Goal: Task Accomplishment & Management: Manage account settings

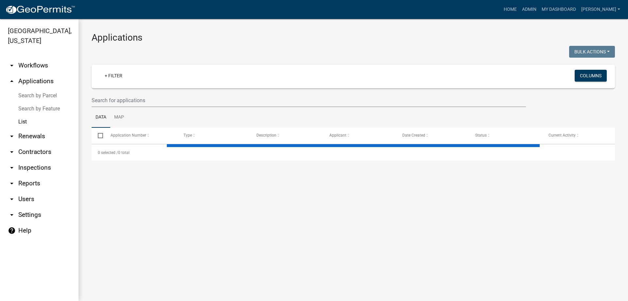
select select "3: 100"
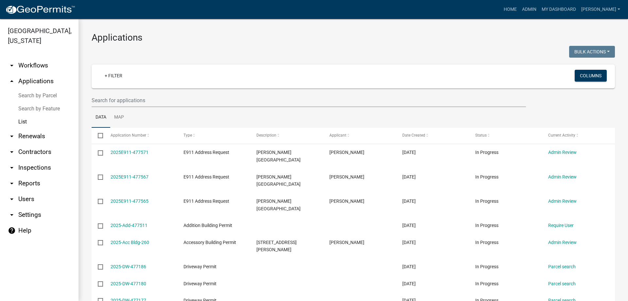
click at [33, 165] on link "arrow_drop_down Inspections" at bounding box center [39, 168] width 79 height 16
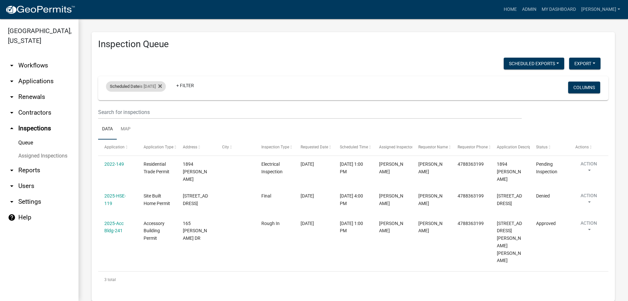
click at [154, 89] on div "Scheduled Date is 09/11/2025" at bounding box center [136, 86] width 60 height 10
click at [142, 109] on input "2025-09-11" at bounding box center [142, 110] width 46 height 13
click at [160, 111] on input "2025-09-11" at bounding box center [142, 110] width 46 height 13
type input "[DATE]"
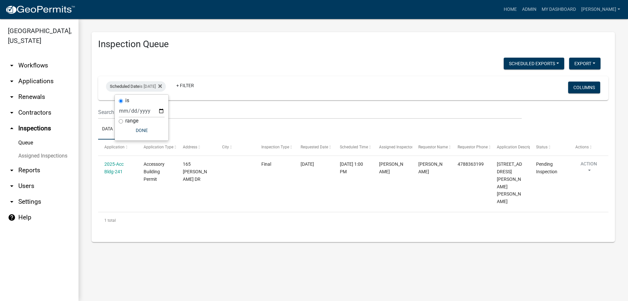
click at [232, 131] on ul "Data Map" at bounding box center [353, 129] width 511 height 21
click at [162, 88] on div "Scheduled Date is 09/12/2025 Remove this filter" at bounding box center [136, 86] width 60 height 10
click at [150, 114] on input "[DATE]" at bounding box center [142, 110] width 46 height 13
click at [160, 110] on input "[DATE]" at bounding box center [142, 110] width 46 height 13
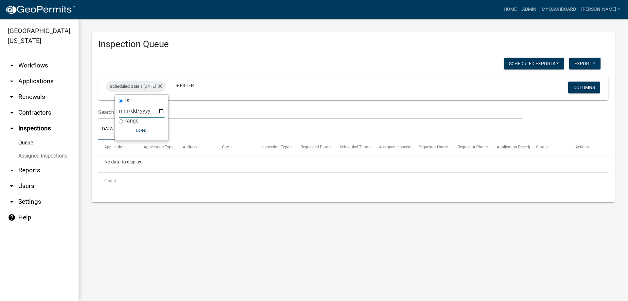
click at [162, 114] on input "2025-09-20" at bounding box center [142, 110] width 46 height 13
click at [160, 110] on input "2025-09-20" at bounding box center [142, 110] width 46 height 13
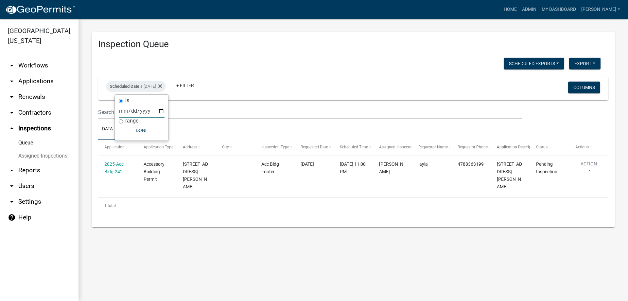
click at [161, 109] on input "[DATE]" at bounding box center [142, 110] width 46 height 13
type input "[DATE]"
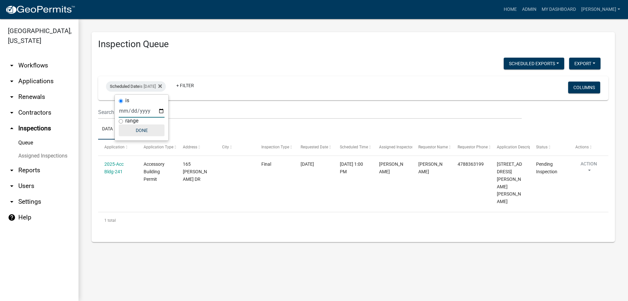
click at [145, 133] on button "Done" at bounding box center [142, 130] width 46 height 12
click at [160, 88] on div "Scheduled Date is [DATE]" at bounding box center [136, 86] width 60 height 10
click at [160, 114] on input "[DATE]" at bounding box center [142, 110] width 46 height 13
type input "[DATE]"
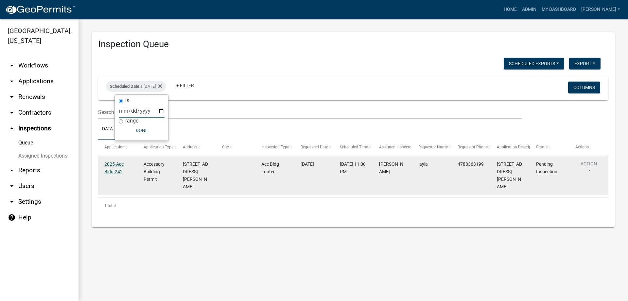
click at [112, 171] on link "2025-Acc Bldg-242" at bounding box center [113, 167] width 19 height 13
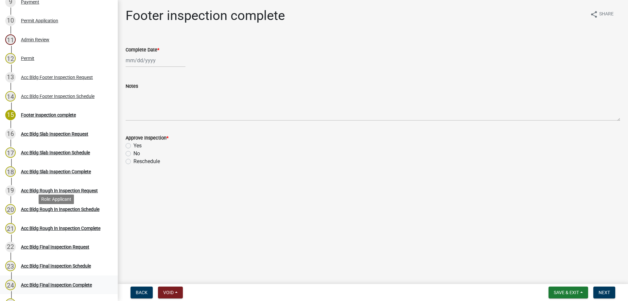
scroll to position [262, 0]
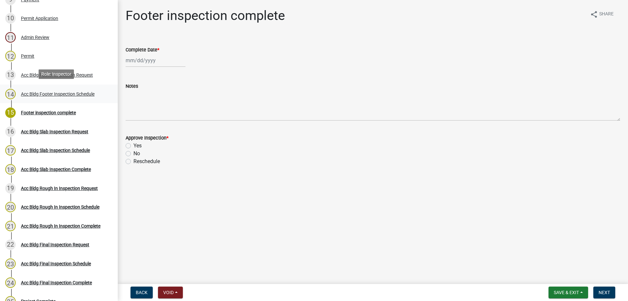
click at [90, 93] on div "Acc Bldg Footer Inspection Schedule" at bounding box center [58, 94] width 74 height 5
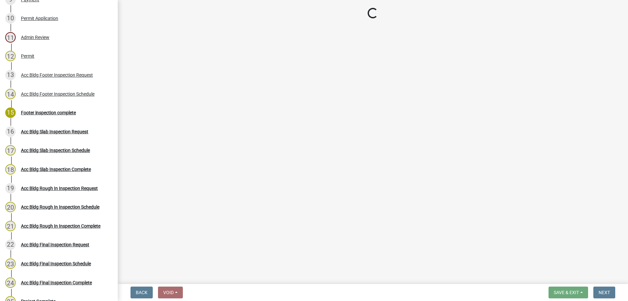
select select "a844a88f-ba44-4800-9e08-05e10520dbf6"
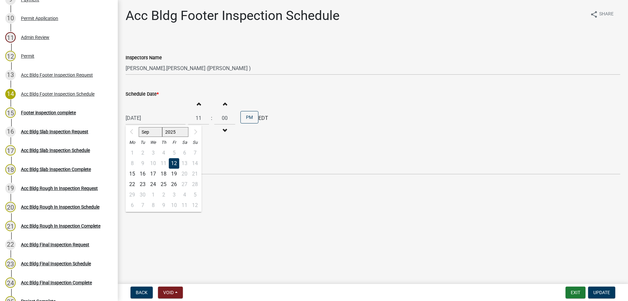
click at [166, 118] on div "09/12/2025 Sep 2025 Mo Tu We Th Fr Sa Su 1 2 3 4 5 6 7 8 9 10 11 12 13 14 15 16…" at bounding box center [156, 117] width 60 height 13
click at [177, 162] on div "12" at bounding box center [174, 163] width 10 height 10
click at [603, 290] on span "Update" at bounding box center [602, 292] width 17 height 5
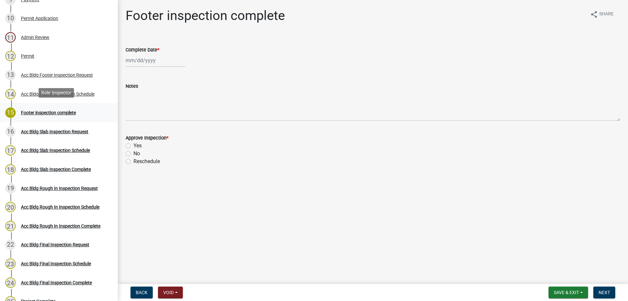
click at [68, 107] on div "15 Footer inspection complete" at bounding box center [56, 112] width 102 height 10
click at [81, 92] on div "Acc Bldg Footer Inspection Schedule" at bounding box center [58, 94] width 74 height 5
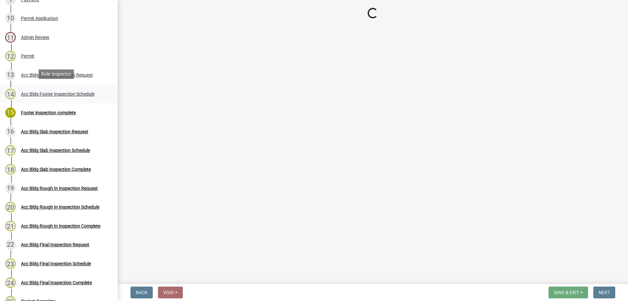
select select "a844a88f-ba44-4800-9e08-05e10520dbf6"
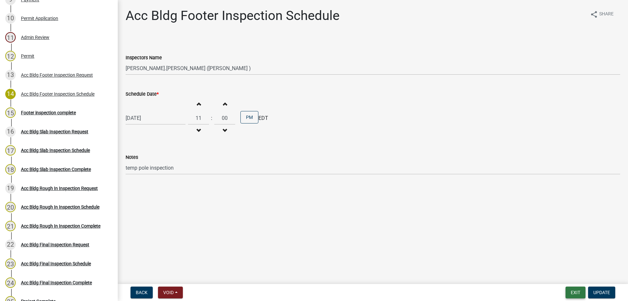
click at [578, 289] on button "Exit" at bounding box center [576, 292] width 20 height 12
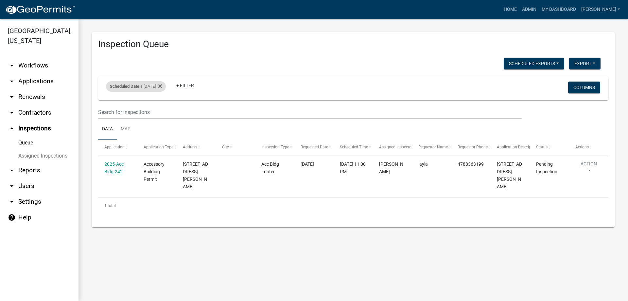
click at [165, 91] on div "Scheduled Date is 09/13/2025" at bounding box center [136, 86] width 60 height 10
click at [163, 86] on div "Scheduled Date is 09/13/2025" at bounding box center [136, 86] width 60 height 10
click at [162, 87] on div "Scheduled Date is 09/13/2025" at bounding box center [136, 86] width 60 height 10
click at [160, 110] on input "[DATE]" at bounding box center [142, 110] width 46 height 13
type input "[DATE]"
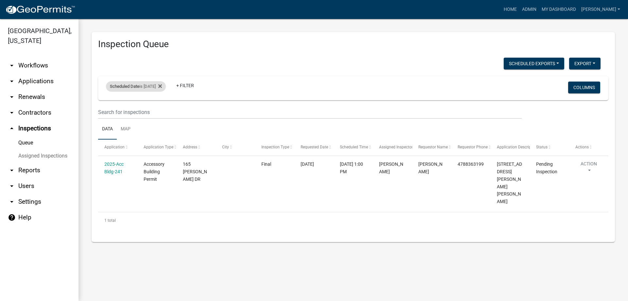
click at [163, 87] on div "Scheduled Date is [DATE]" at bounding box center [136, 86] width 60 height 10
click at [159, 110] on input "[DATE]" at bounding box center [142, 110] width 46 height 13
type input "[DATE]"
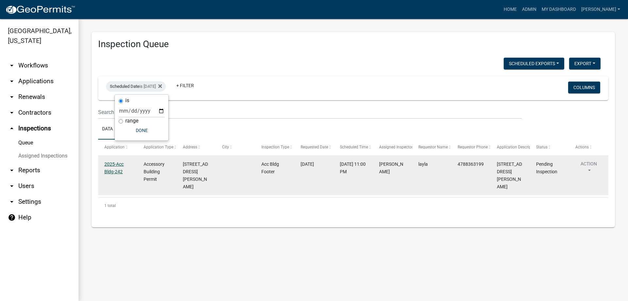
click at [120, 162] on link "2025-Acc Bldg-242" at bounding box center [113, 167] width 19 height 13
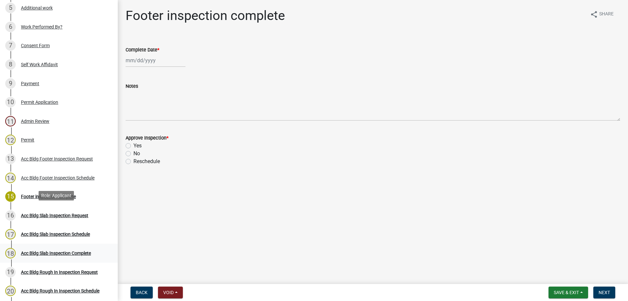
scroll to position [229, 0]
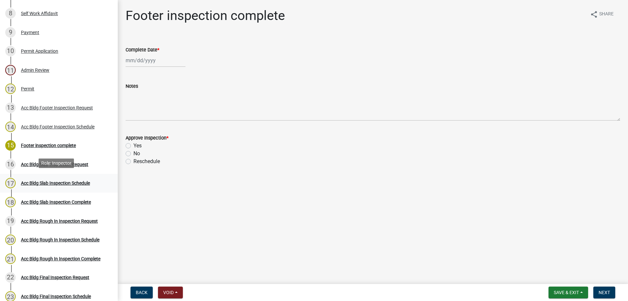
click at [79, 178] on div "17 Acc Bldg Slab Inspection Schedule" at bounding box center [56, 183] width 102 height 10
click at [81, 165] on div "16 Acc Bldg Slab Inspection Request" at bounding box center [56, 164] width 102 height 10
click at [78, 121] on div "14 Acc Bldg Footer Inspection Schedule" at bounding box center [56, 126] width 102 height 10
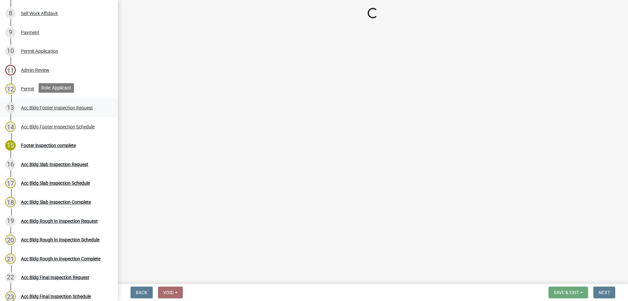
select select "a844a88f-ba44-4800-9e08-05e10520dbf6"
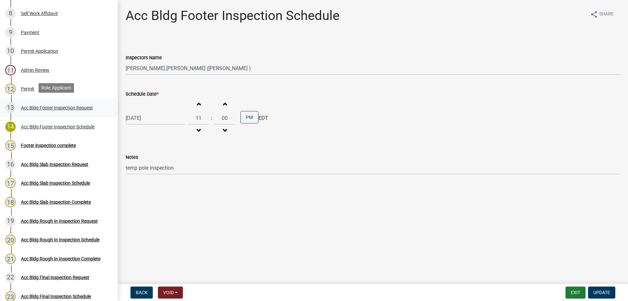
click at [80, 105] on div "Acc Bldg Footer Inspection Request" at bounding box center [57, 107] width 72 height 5
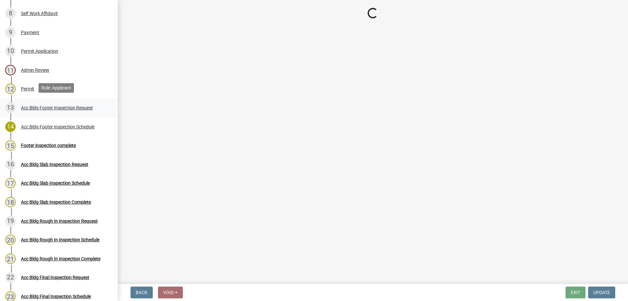
select select "9a691319-1aed-4377-b080-f557e98706af"
select select "5655cea4-3c12-4d0c-ac3c-c9ddbb42a69d"
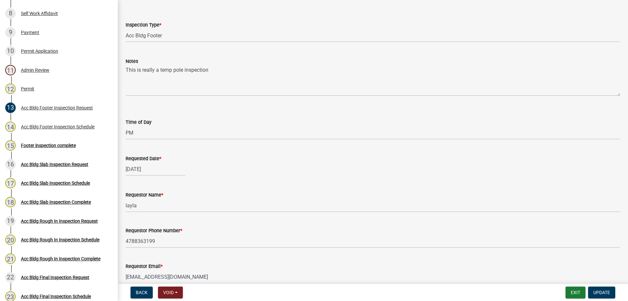
scroll to position [65, 0]
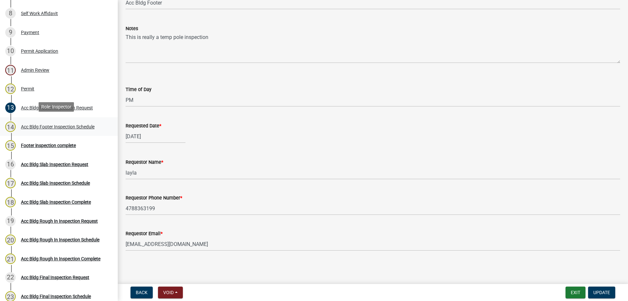
click at [80, 132] on link "14 Acc Bldg Footer Inspection Schedule" at bounding box center [59, 126] width 118 height 19
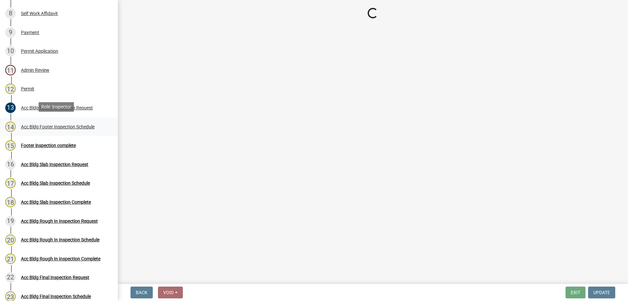
select select "a844a88f-ba44-4800-9e08-05e10520dbf6"
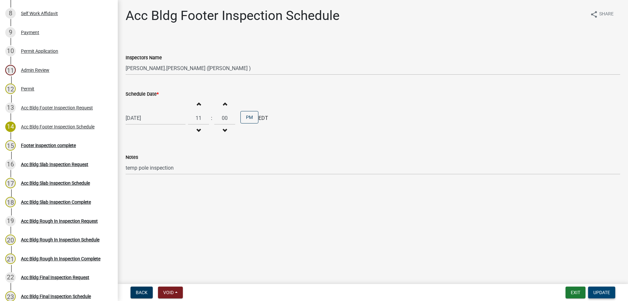
click at [594, 290] on span "Update" at bounding box center [602, 292] width 17 height 5
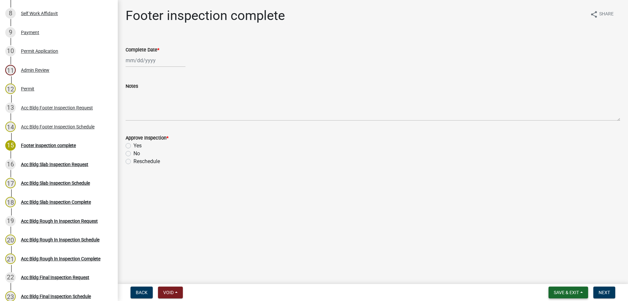
click at [558, 291] on span "Save & Exit" at bounding box center [566, 292] width 25 height 5
click at [557, 277] on button "Save & Exit" at bounding box center [562, 275] width 52 height 16
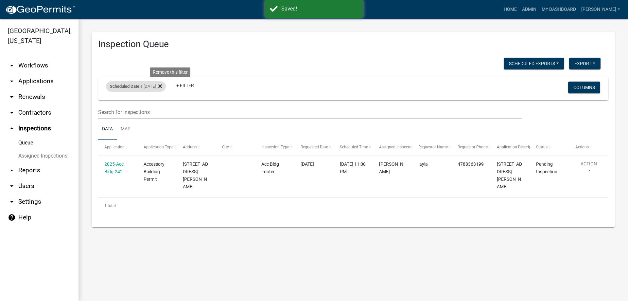
click at [162, 84] on icon at bounding box center [160, 85] width 4 height 5
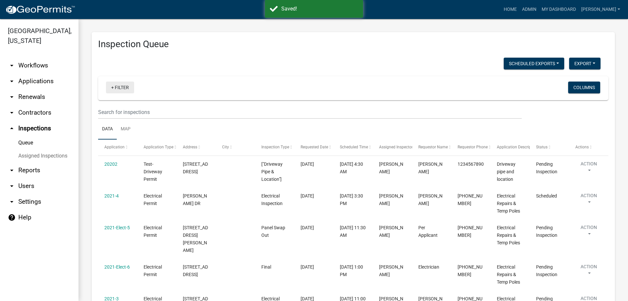
click at [110, 89] on link "+ Filter" at bounding box center [120, 87] width 28 height 12
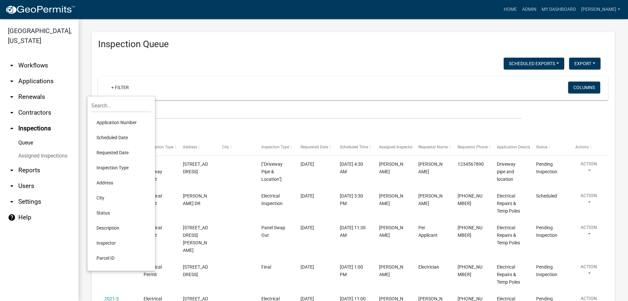
click at [116, 135] on li "Scheduled Date" at bounding box center [121, 137] width 60 height 15
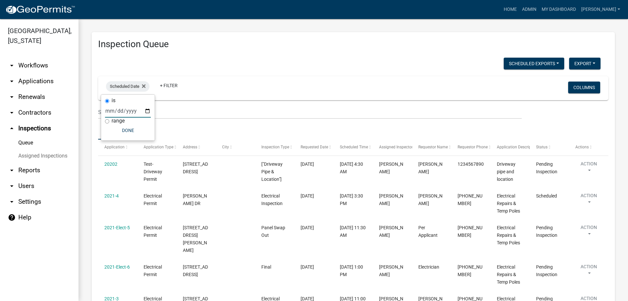
click at [145, 112] on input "date" at bounding box center [128, 110] width 46 height 13
type input "2025-09-12"
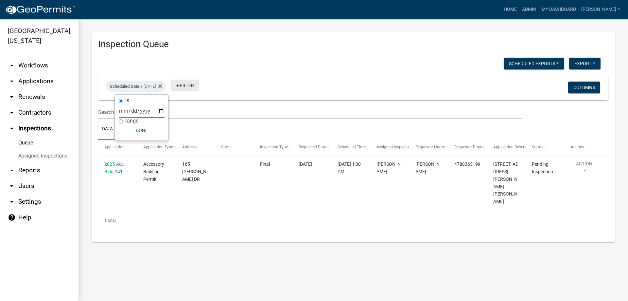
click at [199, 85] on link "+ Filter" at bounding box center [185, 86] width 28 height 12
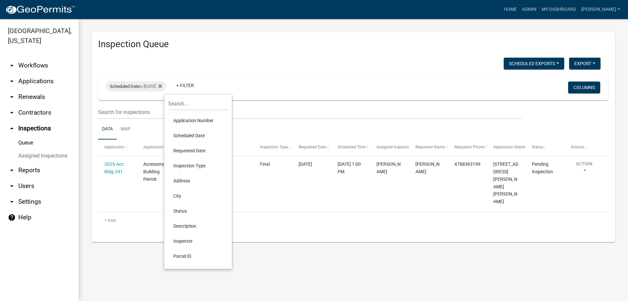
click at [269, 74] on div "Scheduled Exports + Create New Export Excel Format (.xlsx) CSV Format (.csv) Sc…" at bounding box center [353, 147] width 511 height 178
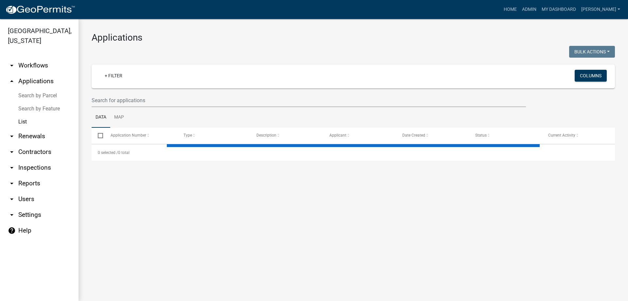
select select "3: 100"
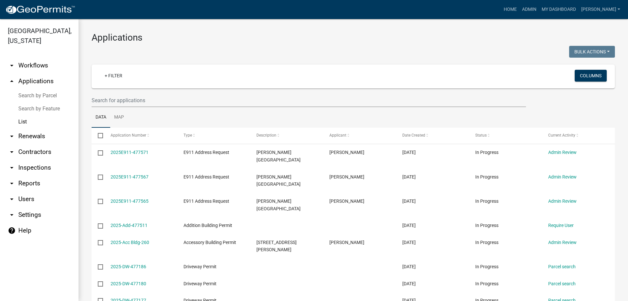
click at [39, 169] on link "arrow_drop_down Inspections" at bounding box center [39, 168] width 79 height 16
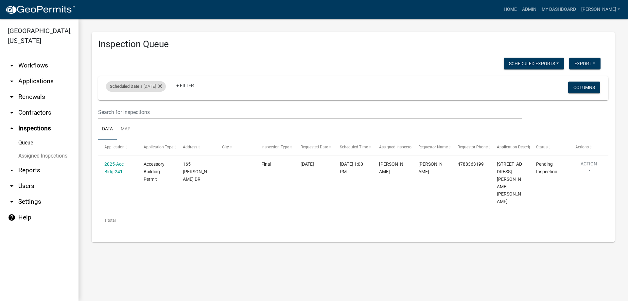
click at [144, 83] on div "Scheduled Date is [DATE]" at bounding box center [136, 86] width 60 height 10
click at [157, 108] on input "[DATE]" at bounding box center [142, 110] width 46 height 13
click at [158, 109] on input "[DATE]" at bounding box center [142, 110] width 46 height 13
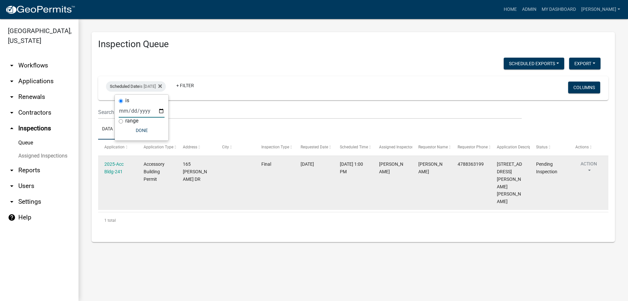
click at [180, 156] on datatable-body-cell "165 [PERSON_NAME] DR" at bounding box center [196, 183] width 39 height 54
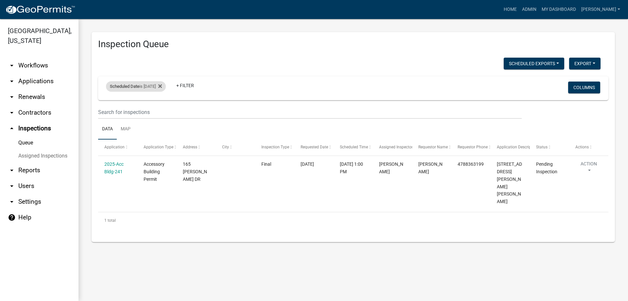
click at [164, 88] on div "Scheduled Date is [DATE]" at bounding box center [136, 86] width 60 height 10
click at [162, 112] on input "[DATE]" at bounding box center [142, 110] width 46 height 13
click at [161, 115] on input "[DATE]" at bounding box center [142, 110] width 46 height 13
click at [162, 112] on input "[DATE]" at bounding box center [142, 110] width 46 height 13
type input "[DATE]"
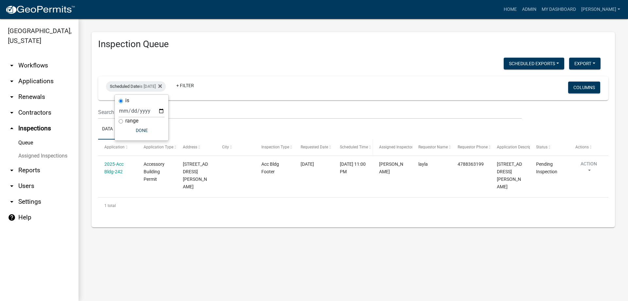
click at [366, 149] on span "Scheduled Time" at bounding box center [354, 147] width 28 height 5
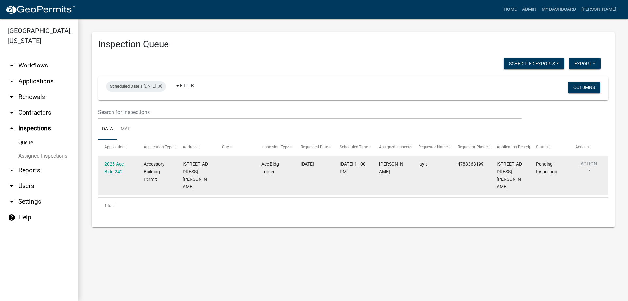
click at [347, 168] on div "[DATE] 11:00 PM" at bounding box center [353, 167] width 27 height 15
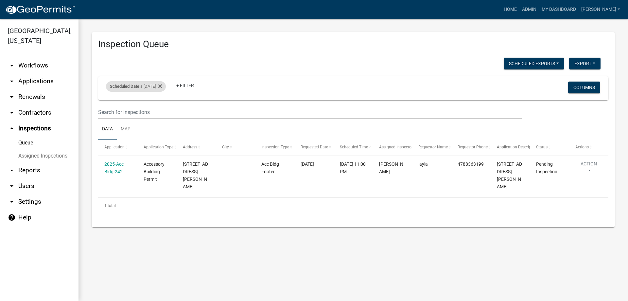
click at [163, 90] on div "Scheduled Date is 09/13/2025" at bounding box center [136, 86] width 60 height 10
click at [149, 87] on div "Scheduled Date is [DATE]" at bounding box center [136, 86] width 60 height 10
click at [151, 111] on input "[DATE]" at bounding box center [142, 110] width 46 height 13
